Goal: Task Accomplishment & Management: Use online tool/utility

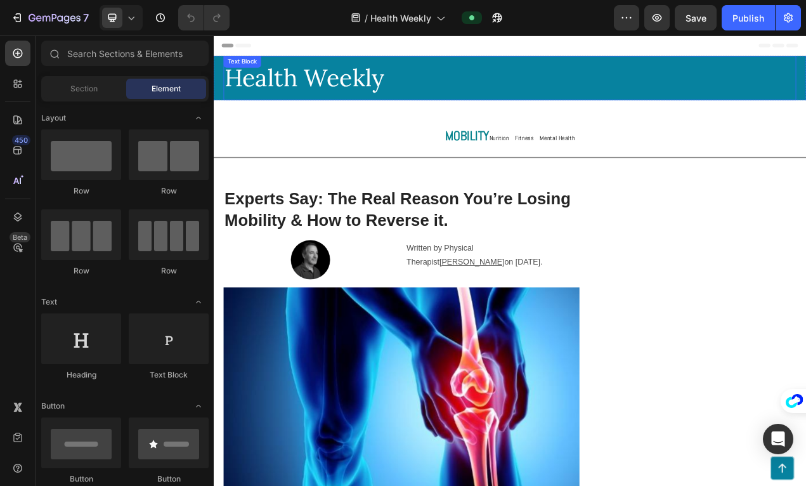
click at [353, 88] on p "Health Weekly" at bounding box center [594, 90] width 733 height 55
click at [752, 17] on div "Publish" at bounding box center [748, 17] width 32 height 13
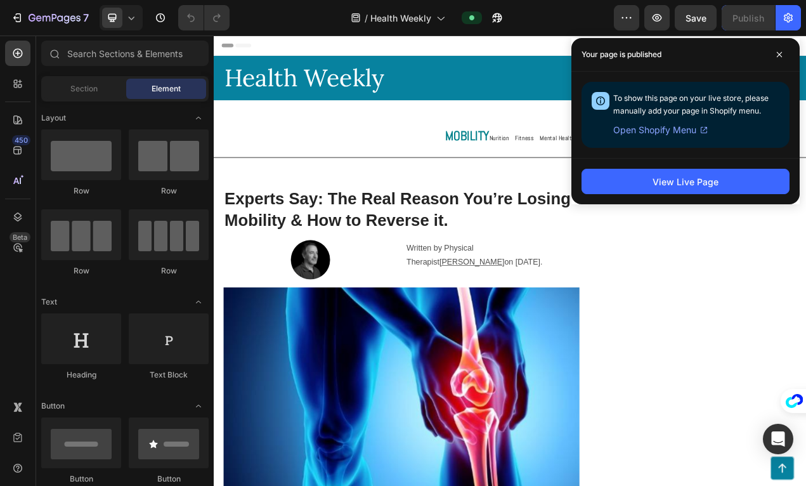
click at [571, 19] on div "/ Health Weekly" at bounding box center [427, 17] width 374 height 25
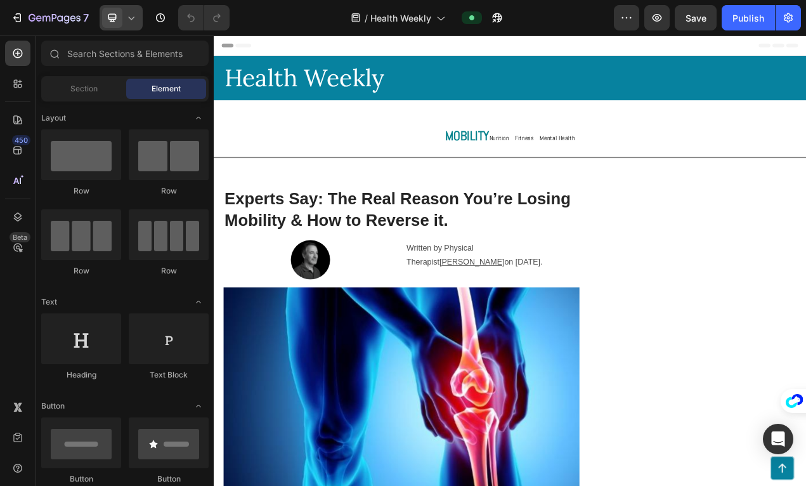
click at [127, 19] on icon at bounding box center [131, 17] width 13 height 13
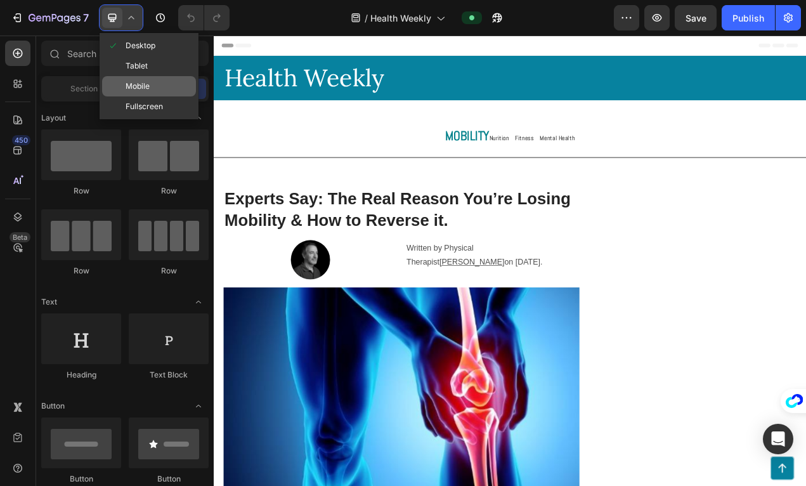
click at [141, 91] on span "Mobile" at bounding box center [138, 86] width 24 height 13
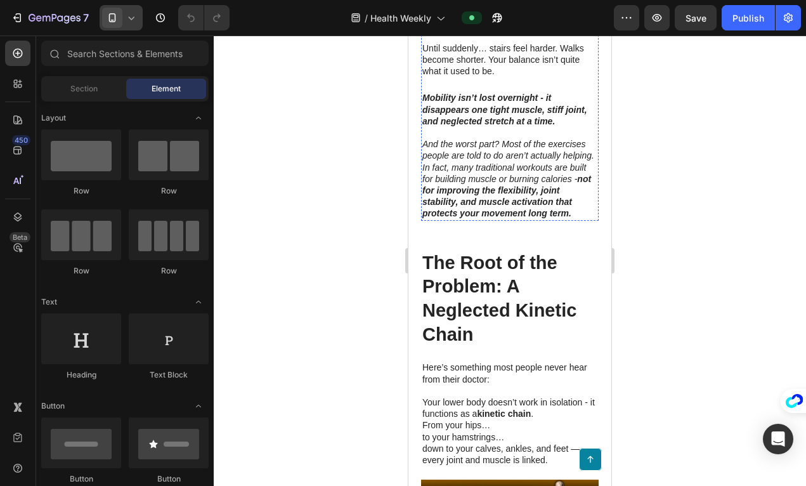
scroll to position [672, 0]
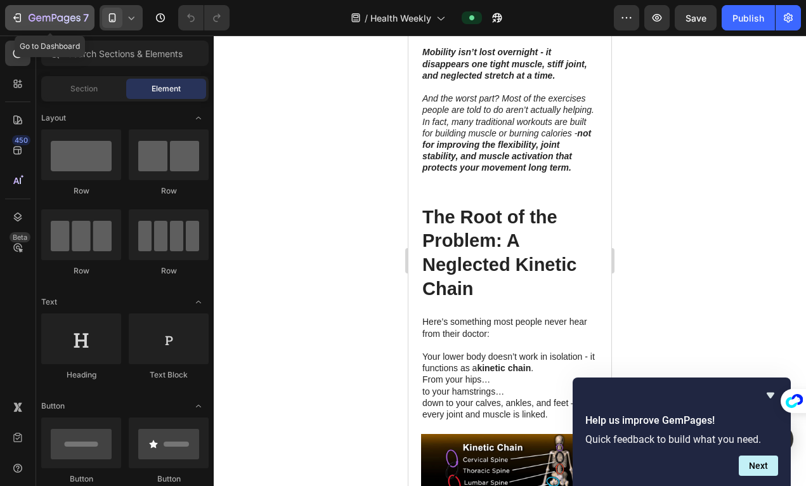
click at [43, 20] on icon "button" at bounding box center [46, 19] width 8 height 6
